Goal: Transaction & Acquisition: Purchase product/service

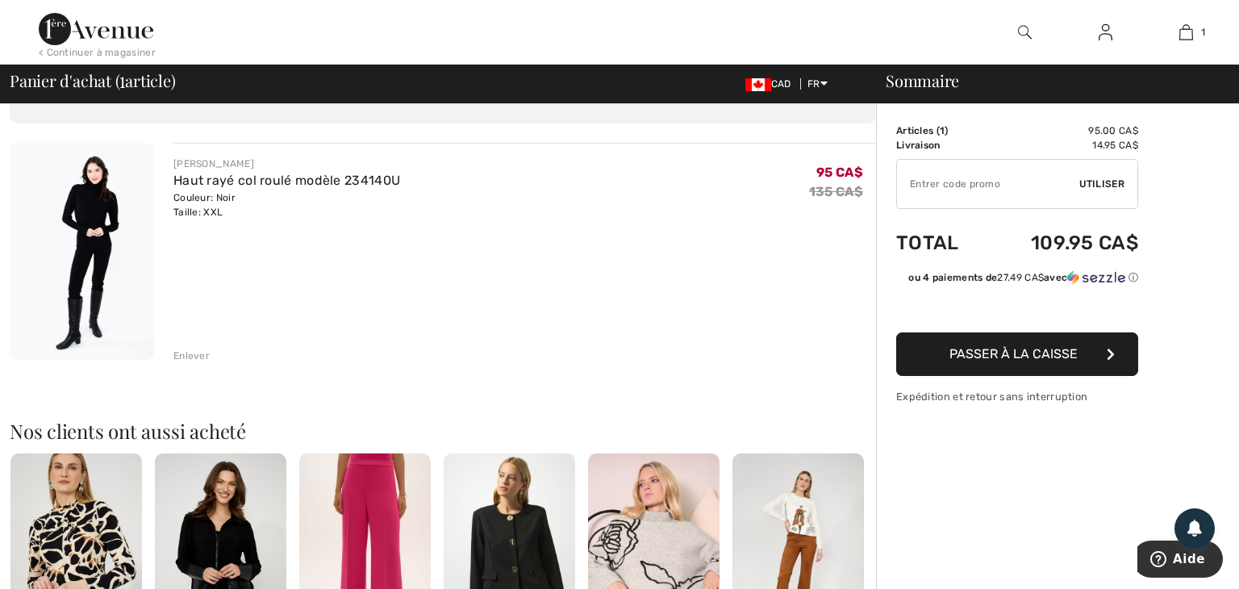
scroll to position [55, 0]
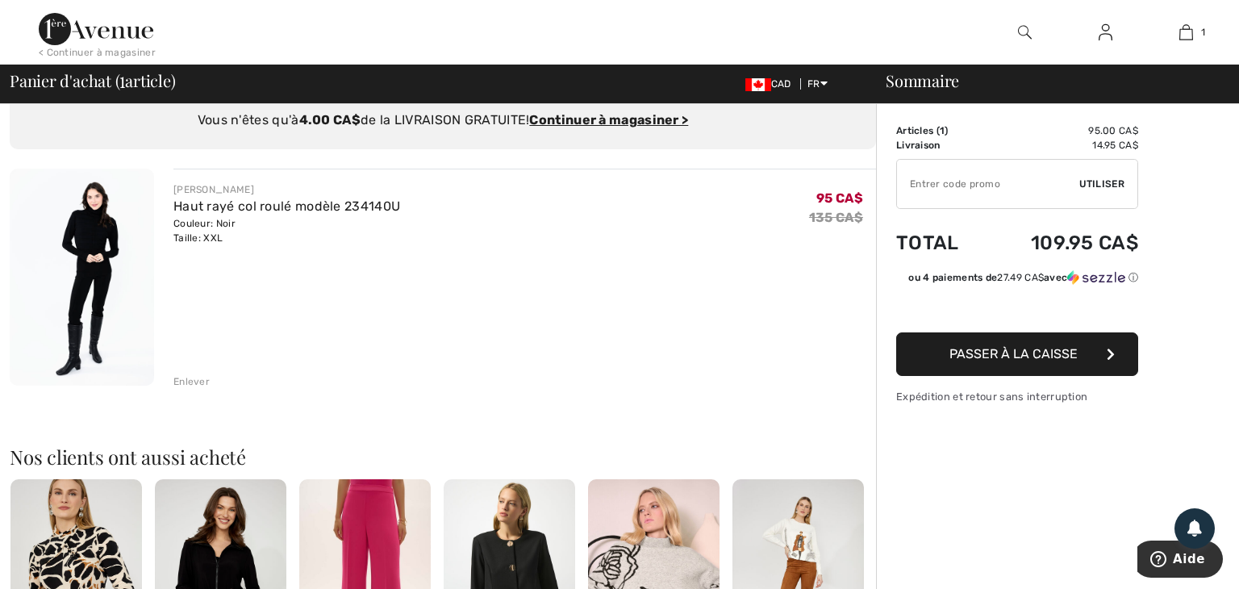
click at [1019, 357] on span "Passer à la caisse" at bounding box center [1013, 353] width 128 height 15
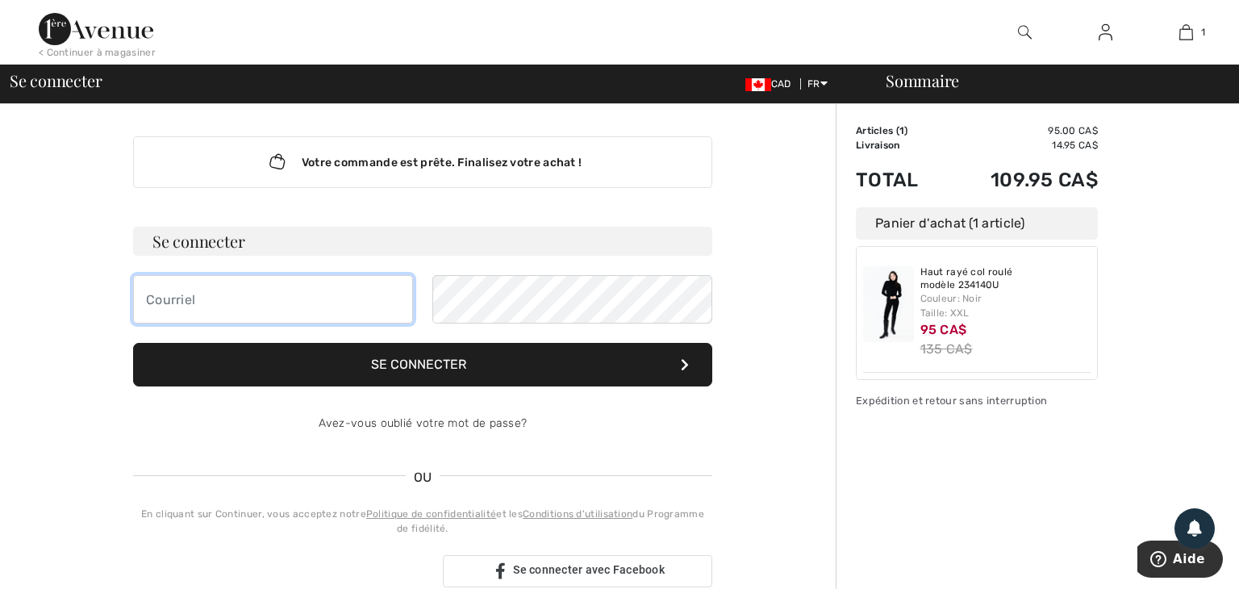
click at [215, 302] on input "email" at bounding box center [273, 299] width 280 height 48
type input "[EMAIL_ADDRESS][DOMAIN_NAME]"
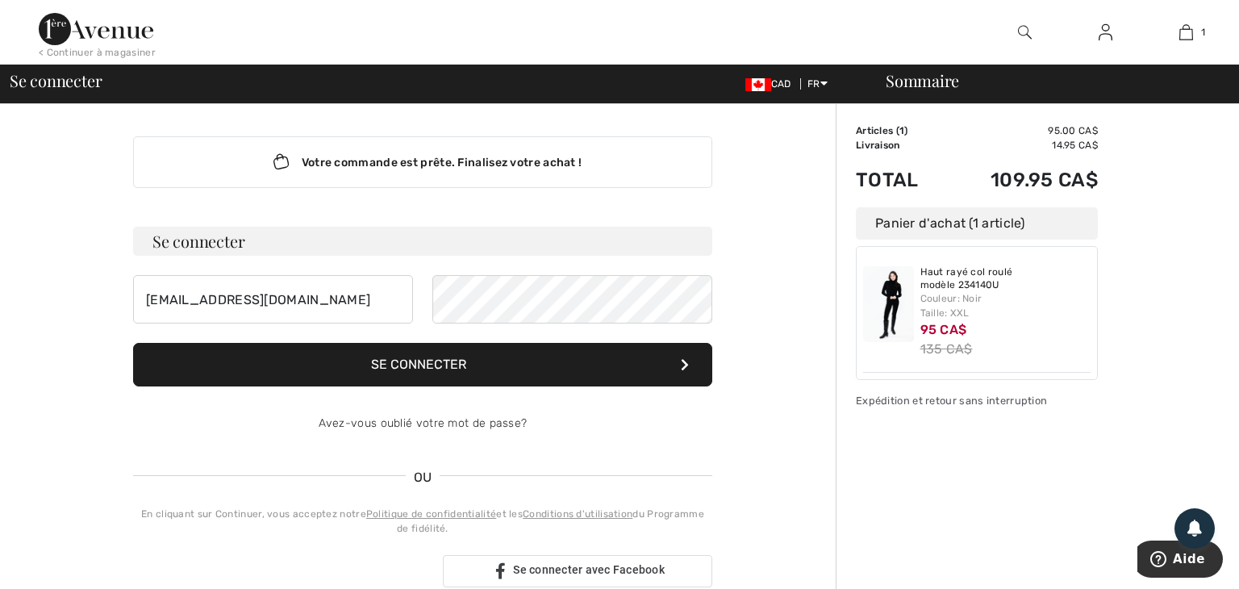
click at [430, 360] on button "Se connecter" at bounding box center [422, 365] width 579 height 44
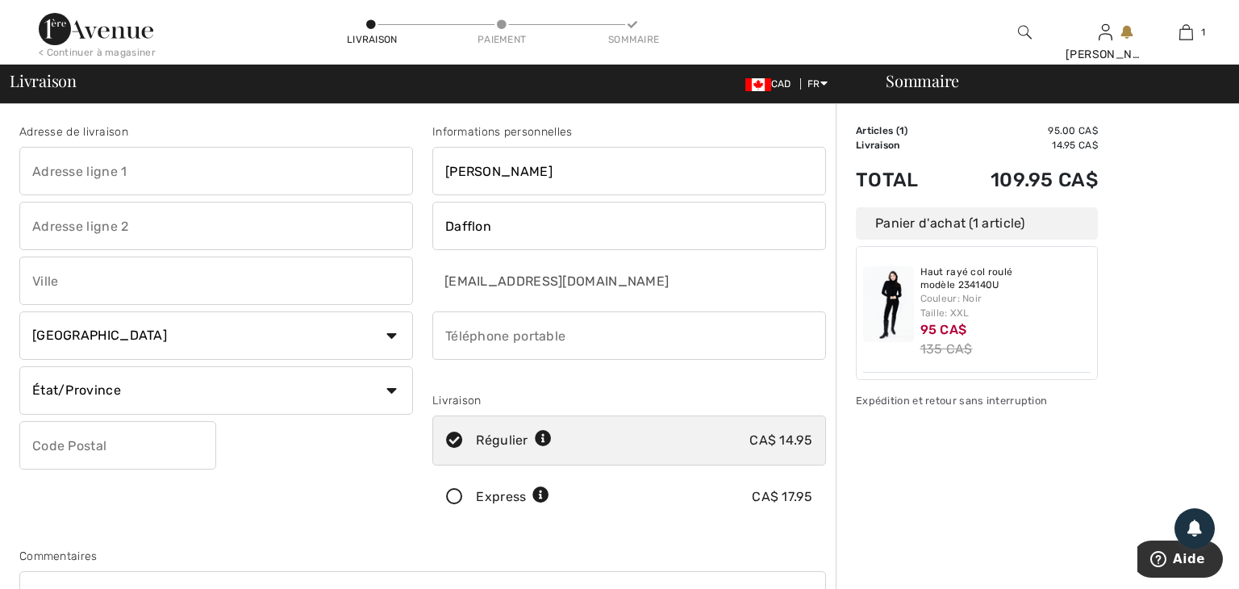
click at [157, 169] on input "text" at bounding box center [216, 171] width 394 height 48
type input "108-845 Montée Masson"
click at [156, 279] on input "text" at bounding box center [216, 280] width 394 height 48
type input "Terrebonne"
click at [140, 380] on select "État/Province Alberta Colombie-Britannique Ile-du-Prince-Edward Manitoba Nouvea…" at bounding box center [216, 390] width 394 height 48
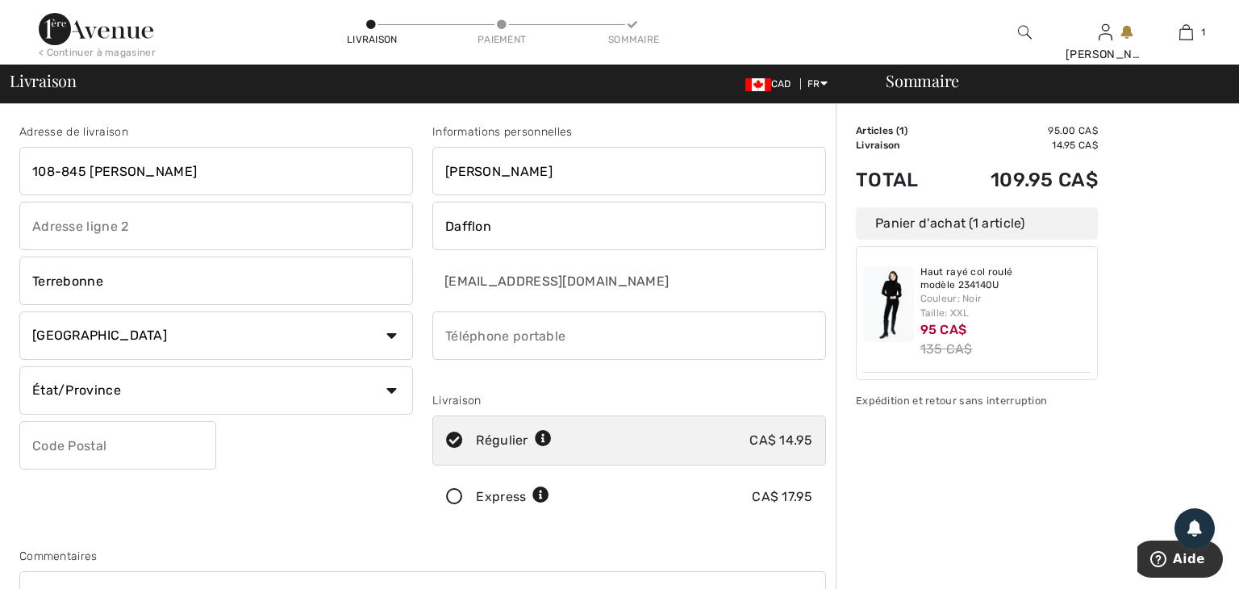
select select "QC"
click at [19, 366] on select "État/Province Alberta Colombie-Britannique Ile-du-Prince-Edward Manitoba Nouvea…" at bounding box center [216, 390] width 394 height 48
click at [123, 443] on input "text" at bounding box center [117, 445] width 197 height 48
type input "J6W2C7"
click at [445, 332] on input "phone" at bounding box center [629, 335] width 394 height 48
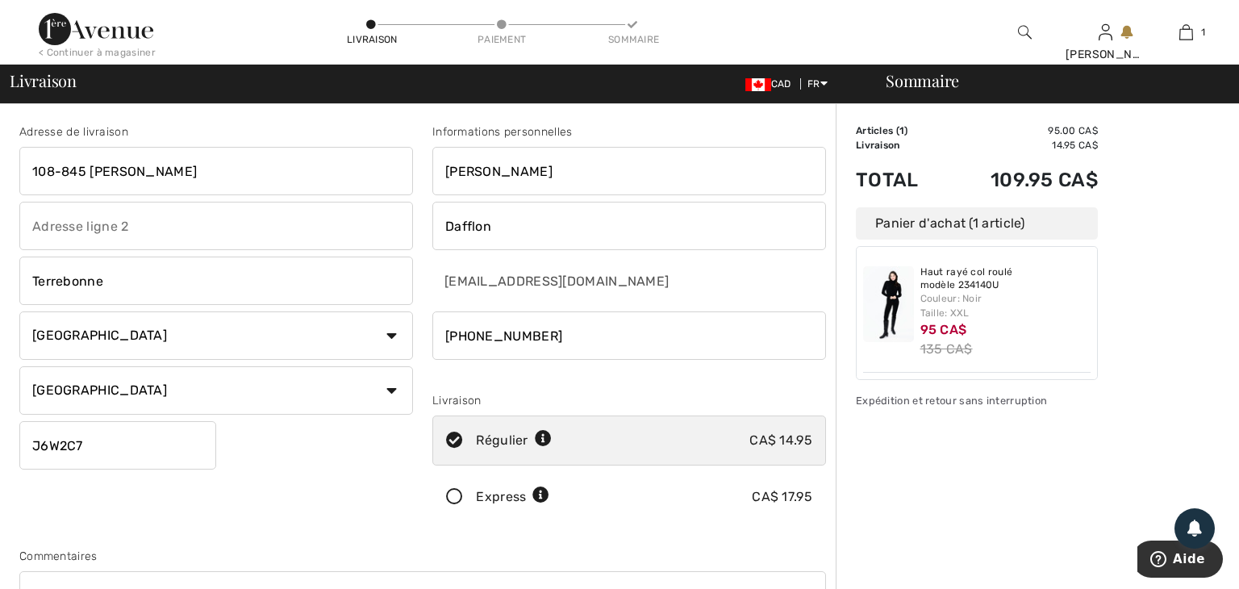
type input "5142398898"
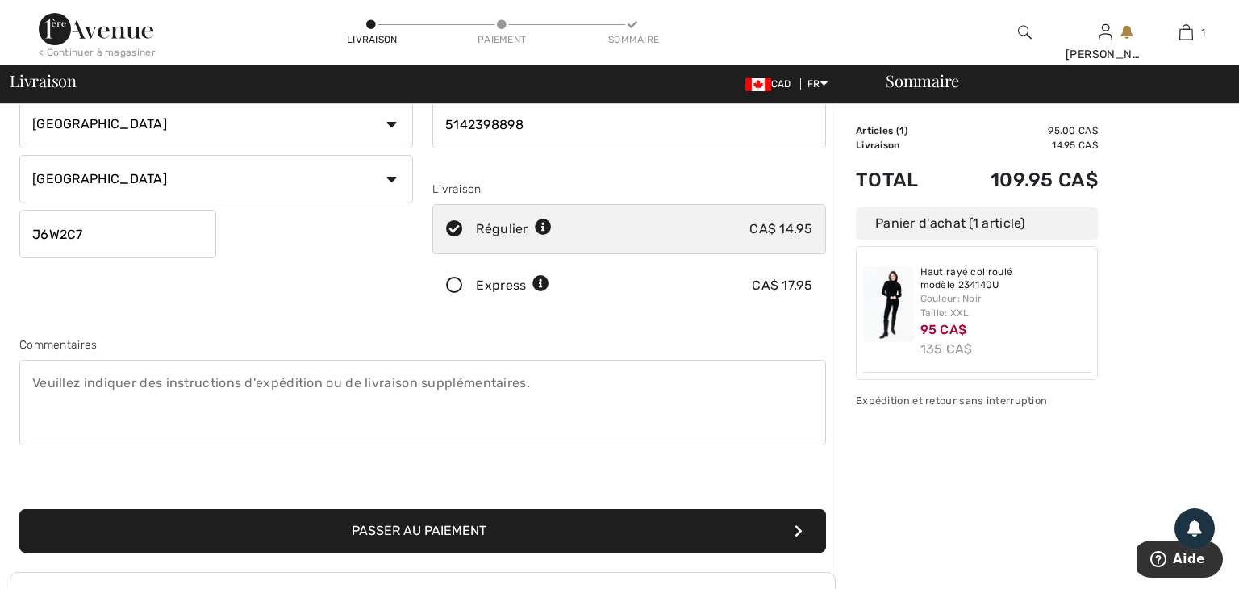
scroll to position [213, 0]
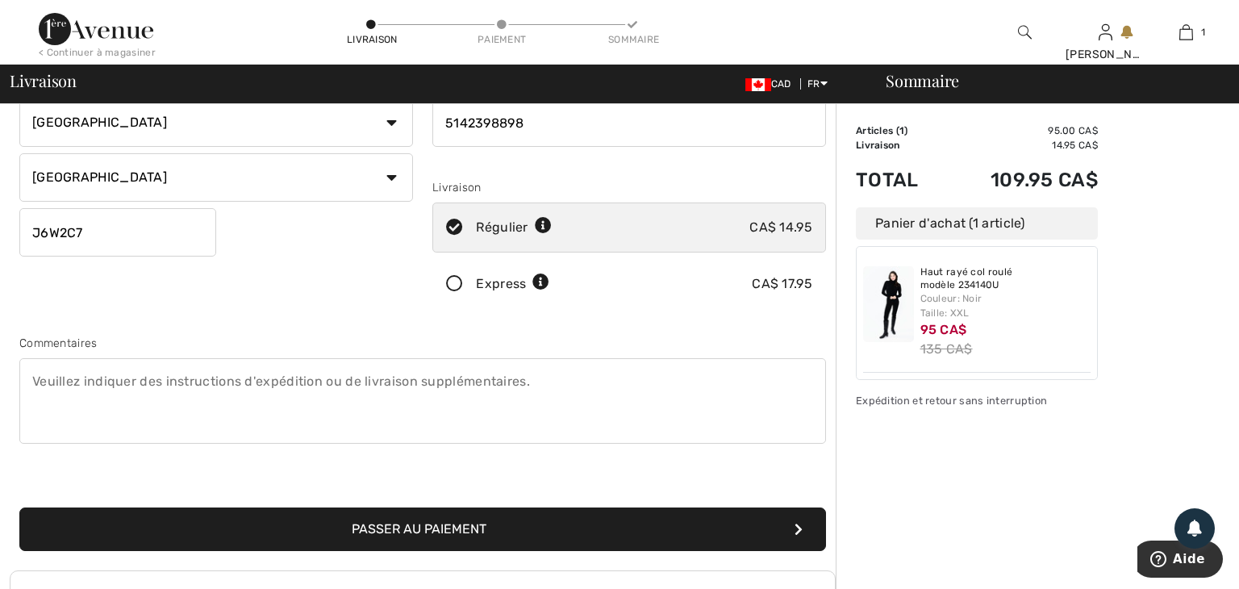
click at [41, 373] on textarea at bounding box center [422, 400] width 806 height 85
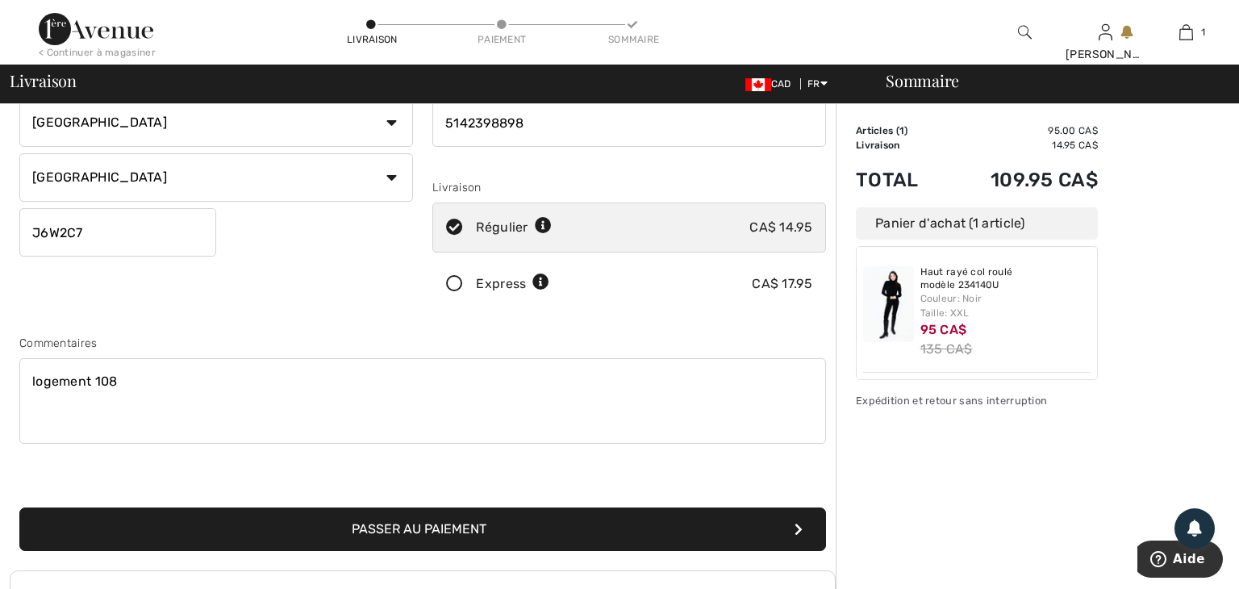
type textarea "logement 108"
click at [394, 527] on button "Passer au paiement" at bounding box center [422, 529] width 806 height 44
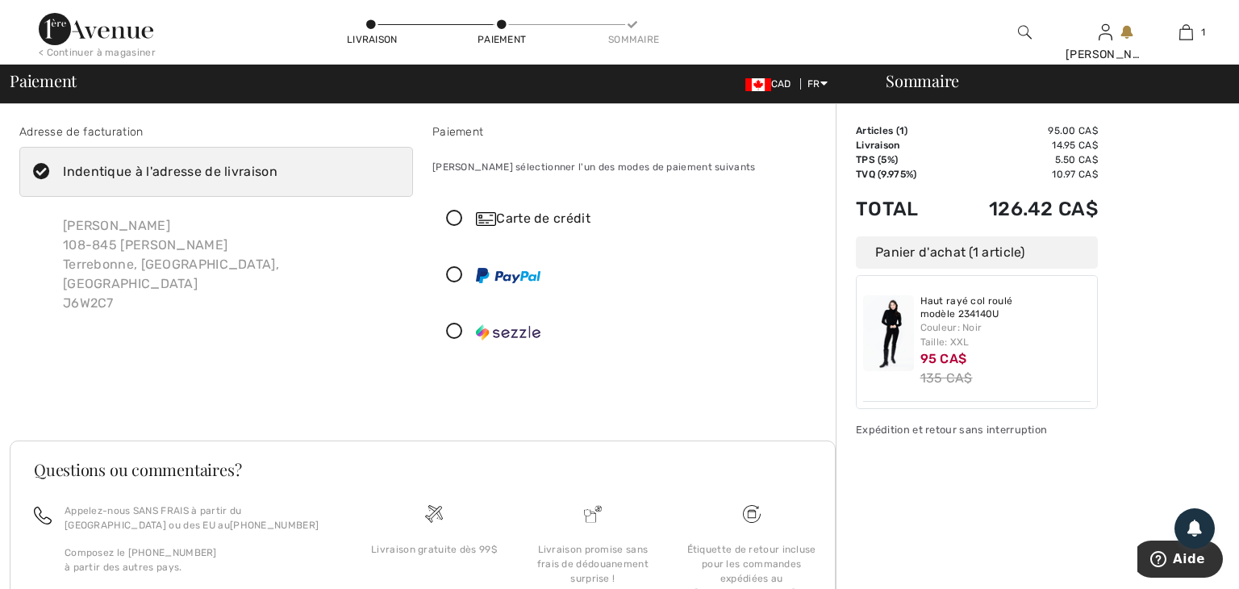
click at [453, 213] on icon at bounding box center [454, 218] width 43 height 17
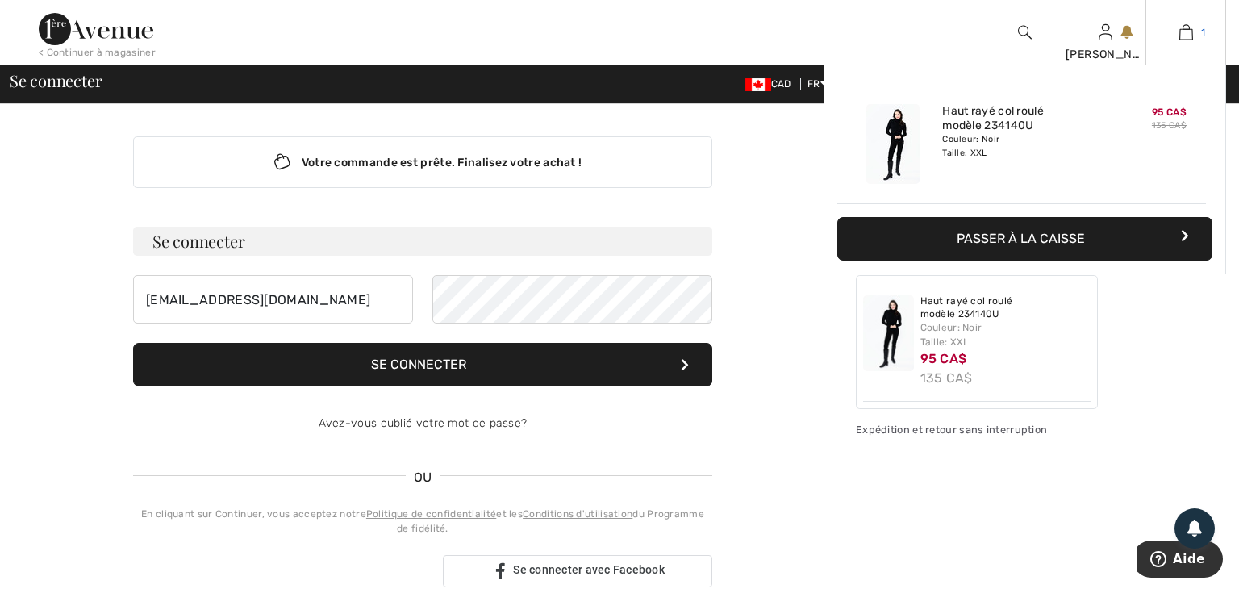
click at [1187, 32] on img at bounding box center [1186, 32] width 14 height 19
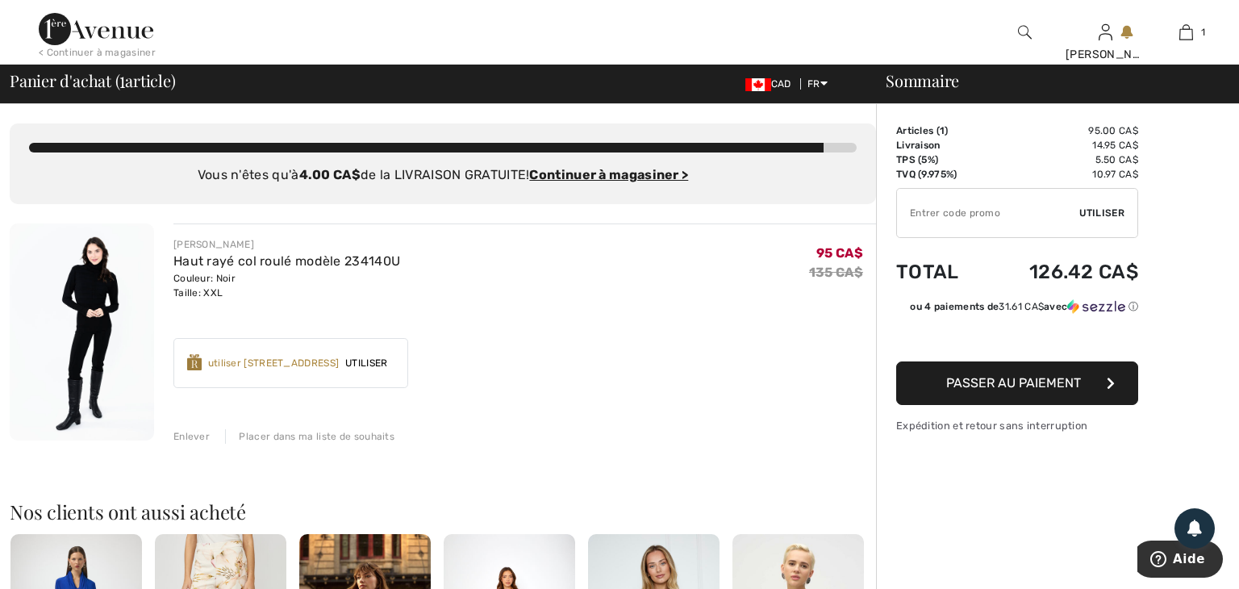
click at [191, 433] on div "Enlever" at bounding box center [191, 436] width 36 height 15
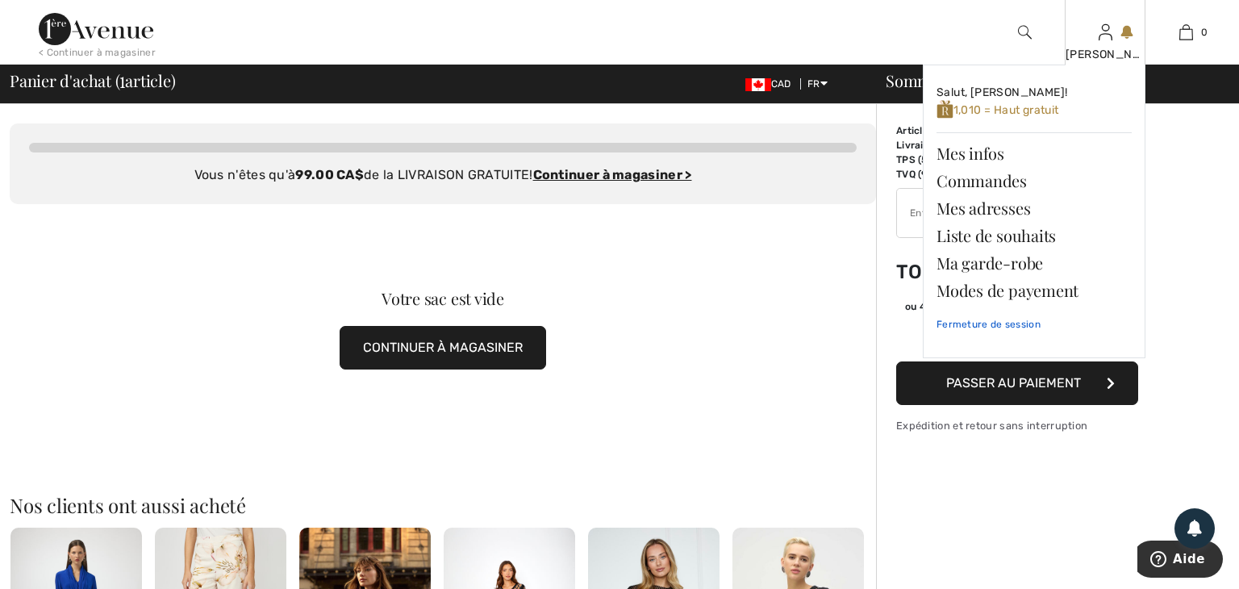
click at [1014, 327] on link "Fermeture de session" at bounding box center [1033, 324] width 195 height 40
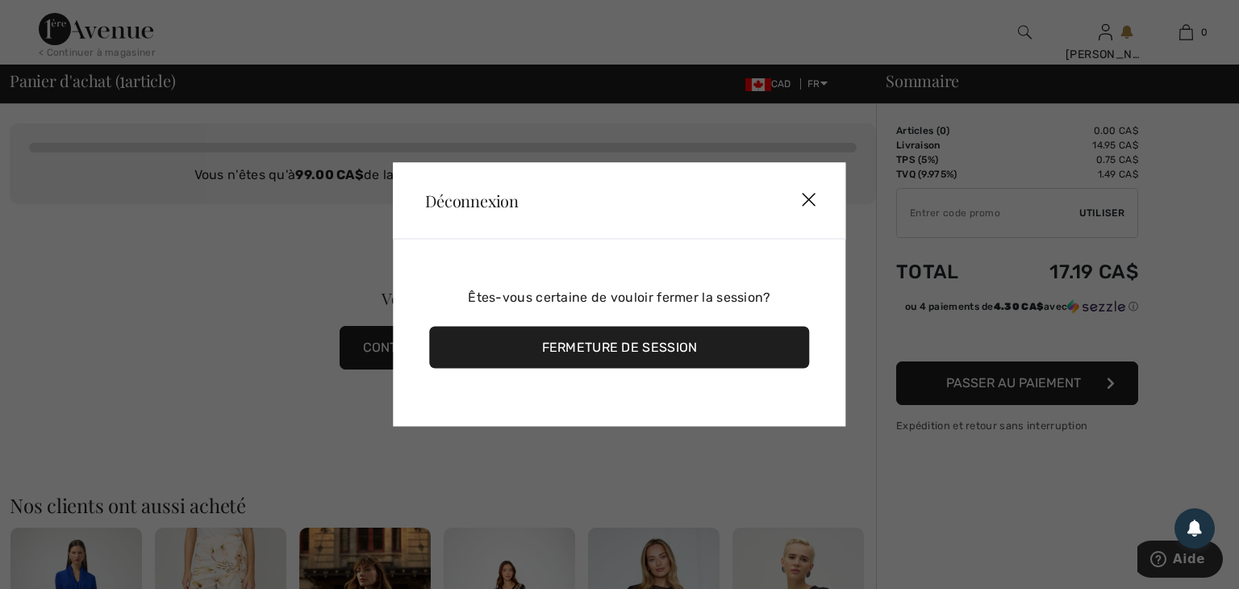
click at [690, 346] on div "Fermeture de session" at bounding box center [619, 348] width 380 height 42
